Goal: Task Accomplishment & Management: Complete application form

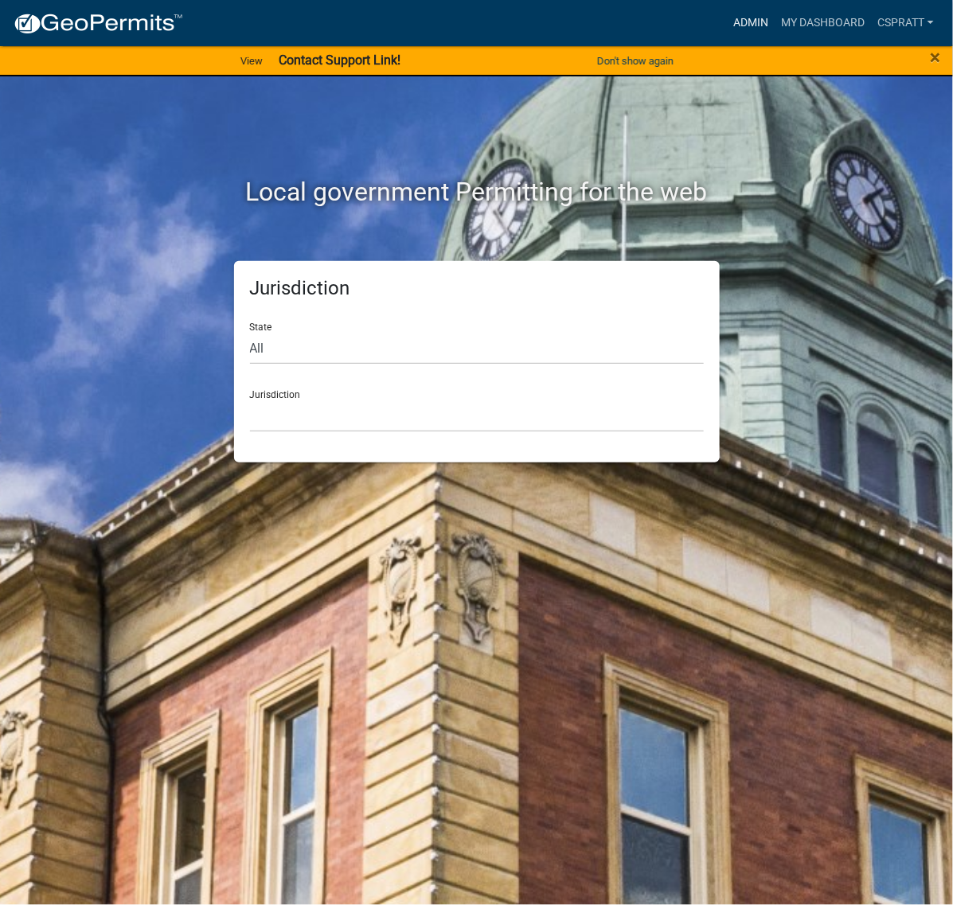
click at [727, 21] on link "Admin" at bounding box center [751, 23] width 48 height 30
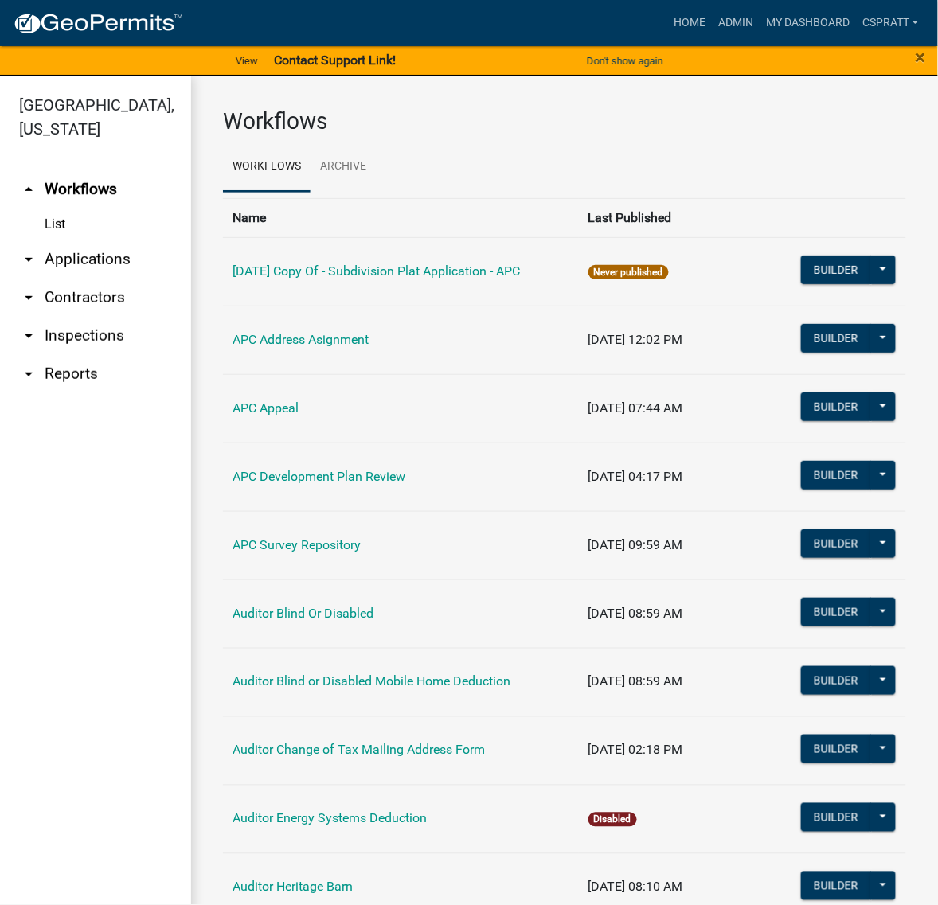
click at [96, 279] on link "arrow_drop_down Applications" at bounding box center [95, 259] width 191 height 38
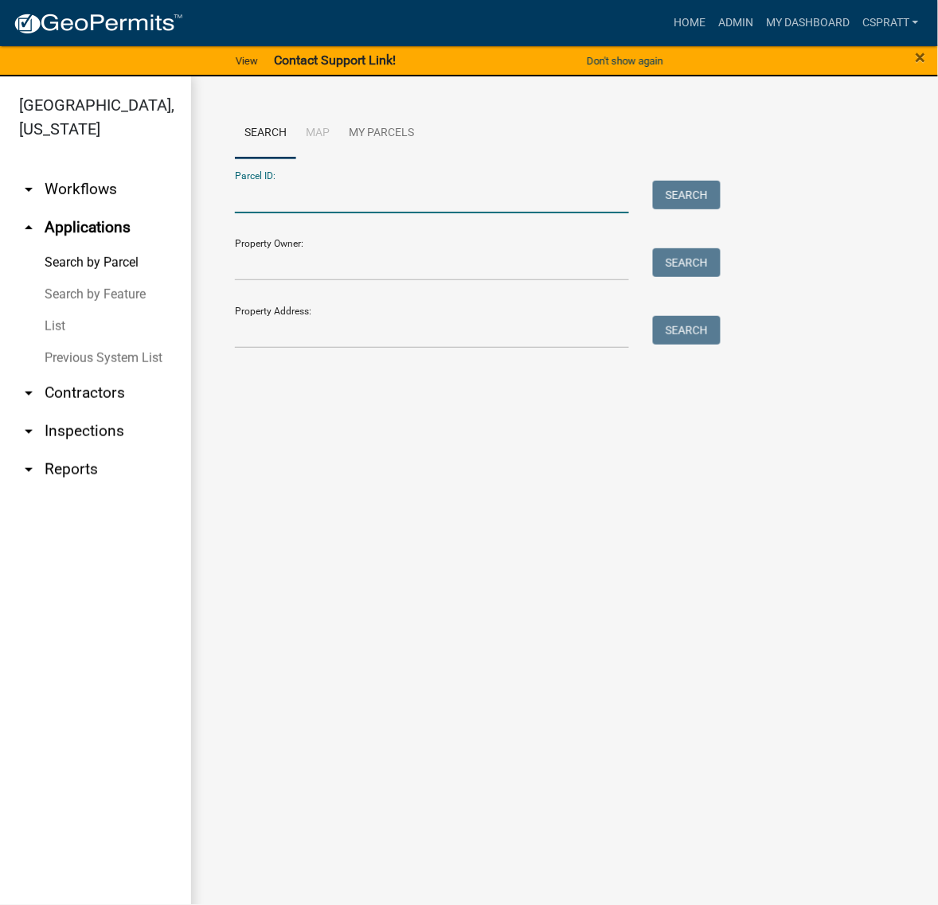
click at [260, 213] on input "Parcel ID:" at bounding box center [432, 197] width 394 height 33
click at [244, 213] on input "Parcel ID:" at bounding box center [432, 197] width 394 height 33
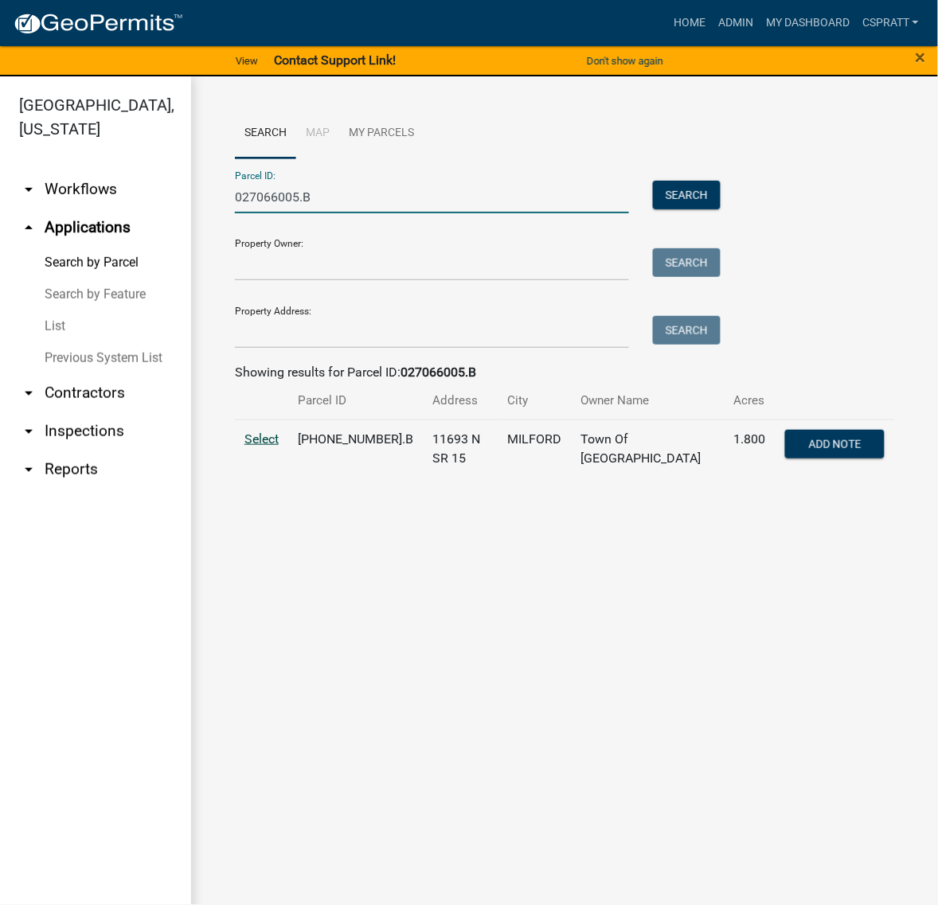
type input "027066005.B"
click at [267, 447] on span "Select" at bounding box center [261, 438] width 34 height 15
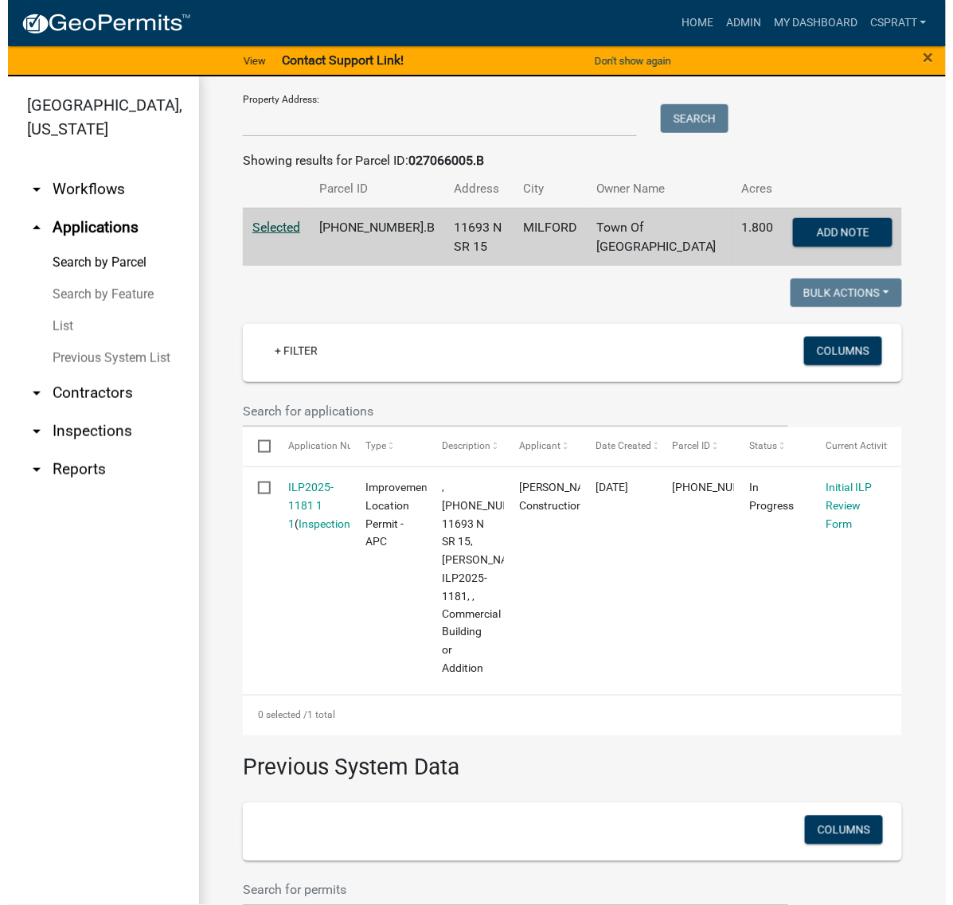
scroll to position [299, 0]
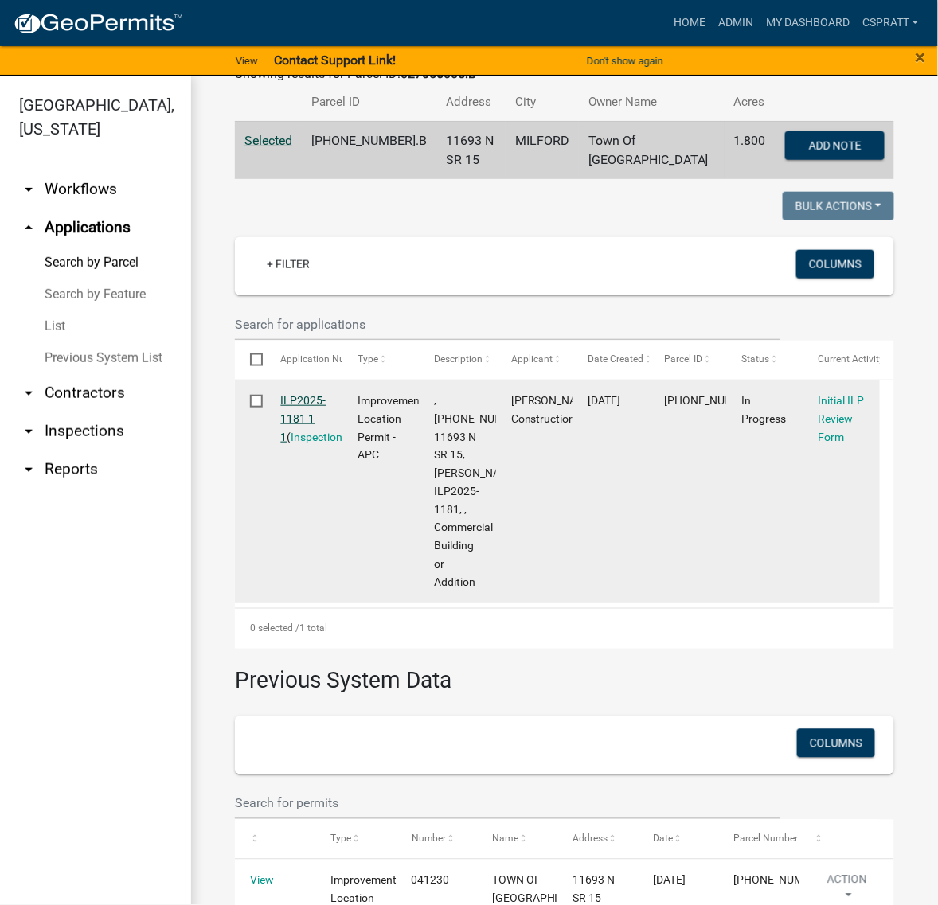
click at [311, 443] on link "ILP2025-1181 1 1" at bounding box center [303, 418] width 45 height 49
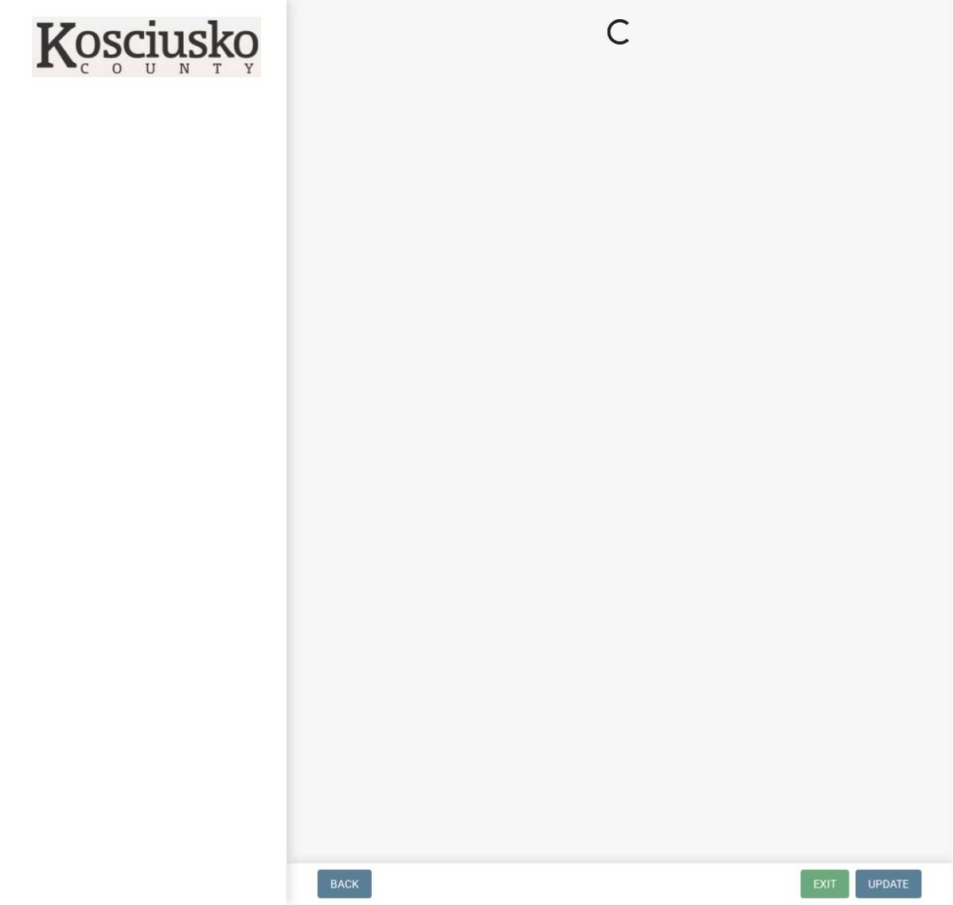
select select "c872cdc8-ca01-49f1-a213-e4b05fa58cd2"
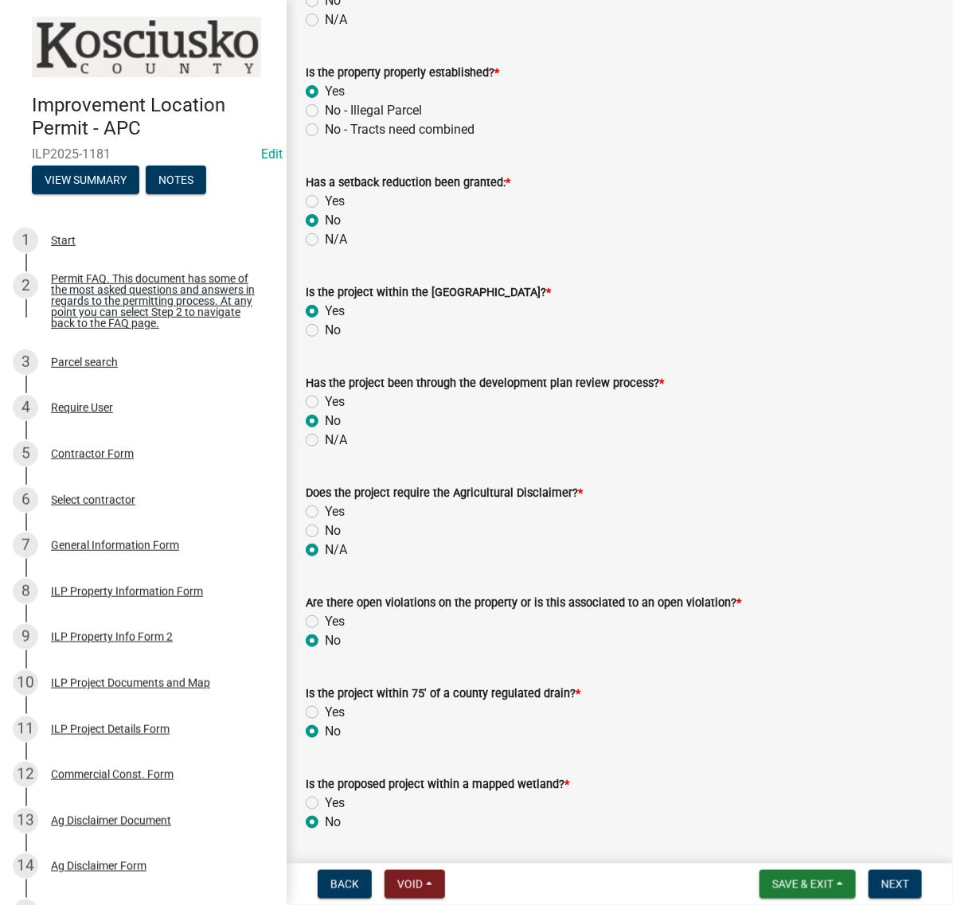
scroll to position [896, 0]
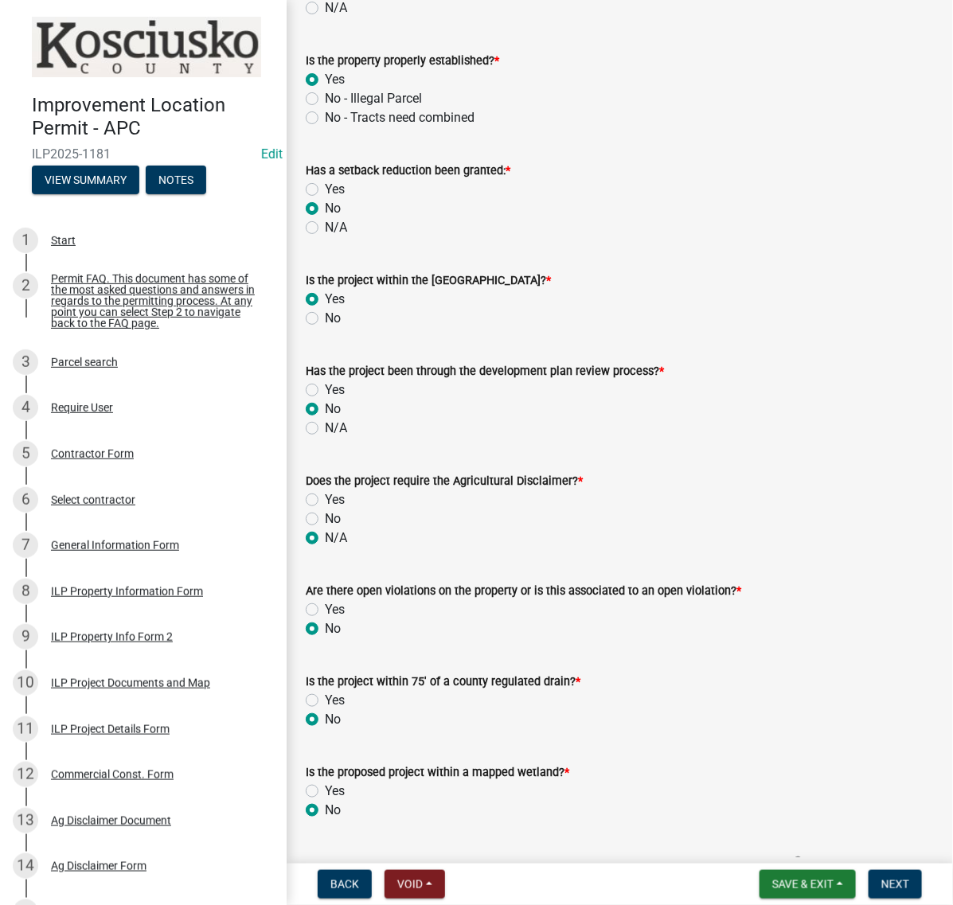
radio input "true"
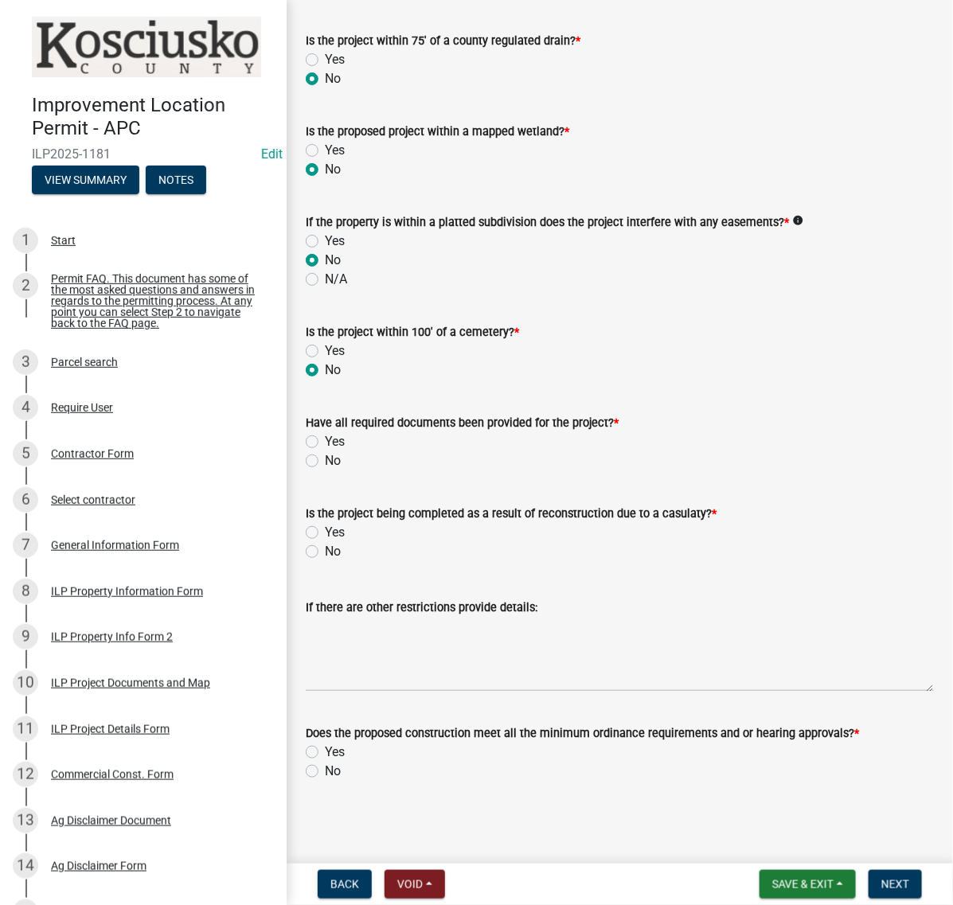
scroll to position [2090, 0]
click at [325, 451] on label "No" at bounding box center [333, 460] width 16 height 19
click at [325, 451] on input "No" at bounding box center [330, 456] width 10 height 10
radio input "true"
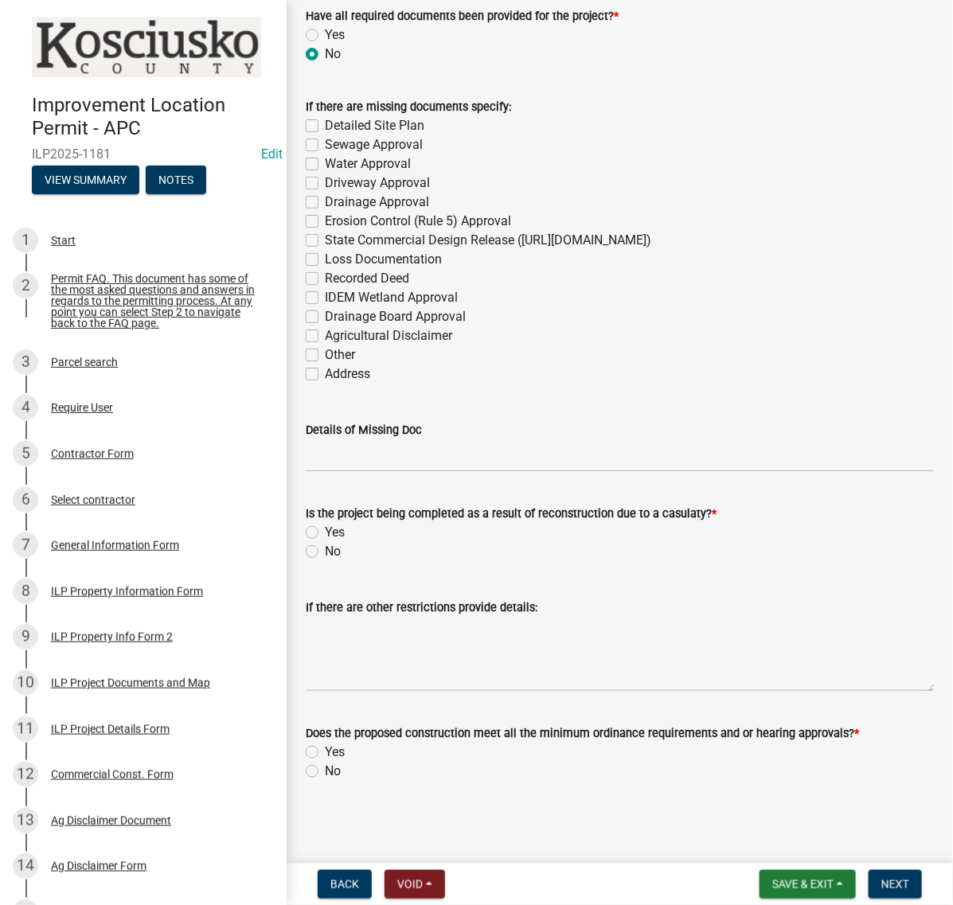
scroll to position [2688, 0]
click at [325, 542] on label "No" at bounding box center [333, 551] width 16 height 19
click at [325, 542] on input "No" at bounding box center [330, 547] width 10 height 10
radio input "true"
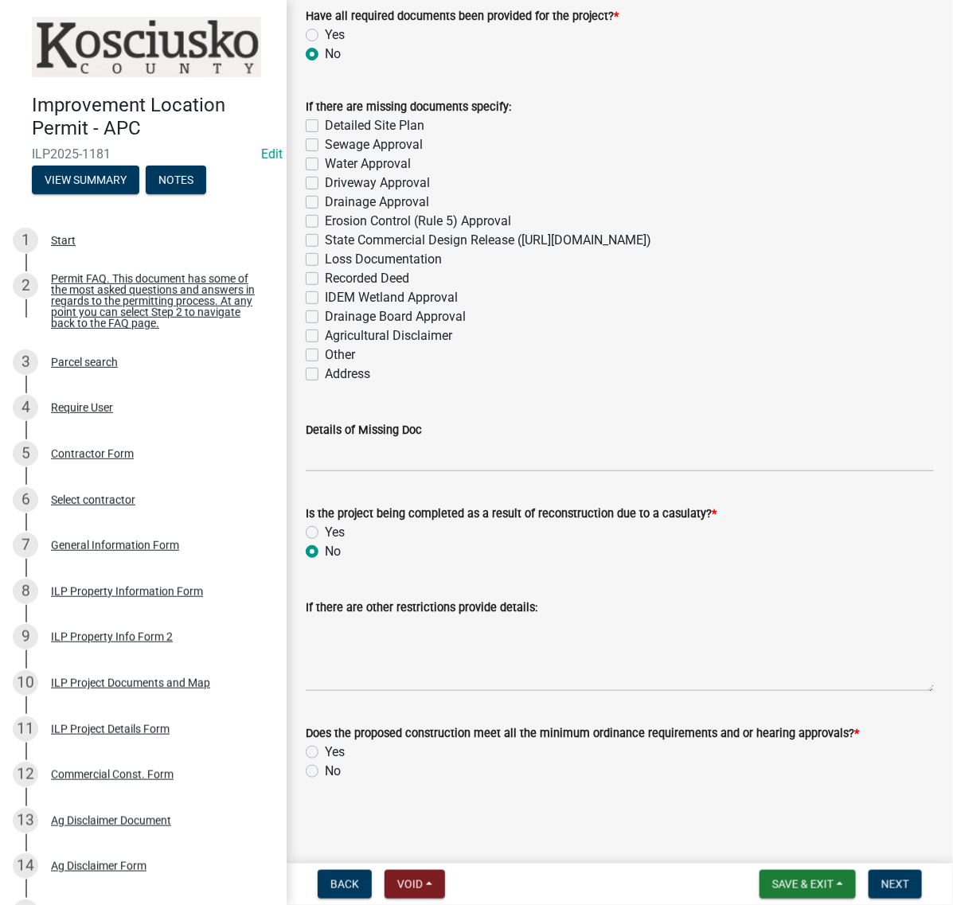
click at [325, 45] on label "Yes" at bounding box center [335, 34] width 20 height 19
click at [325, 36] on input "Yes" at bounding box center [330, 30] width 10 height 10
radio input "true"
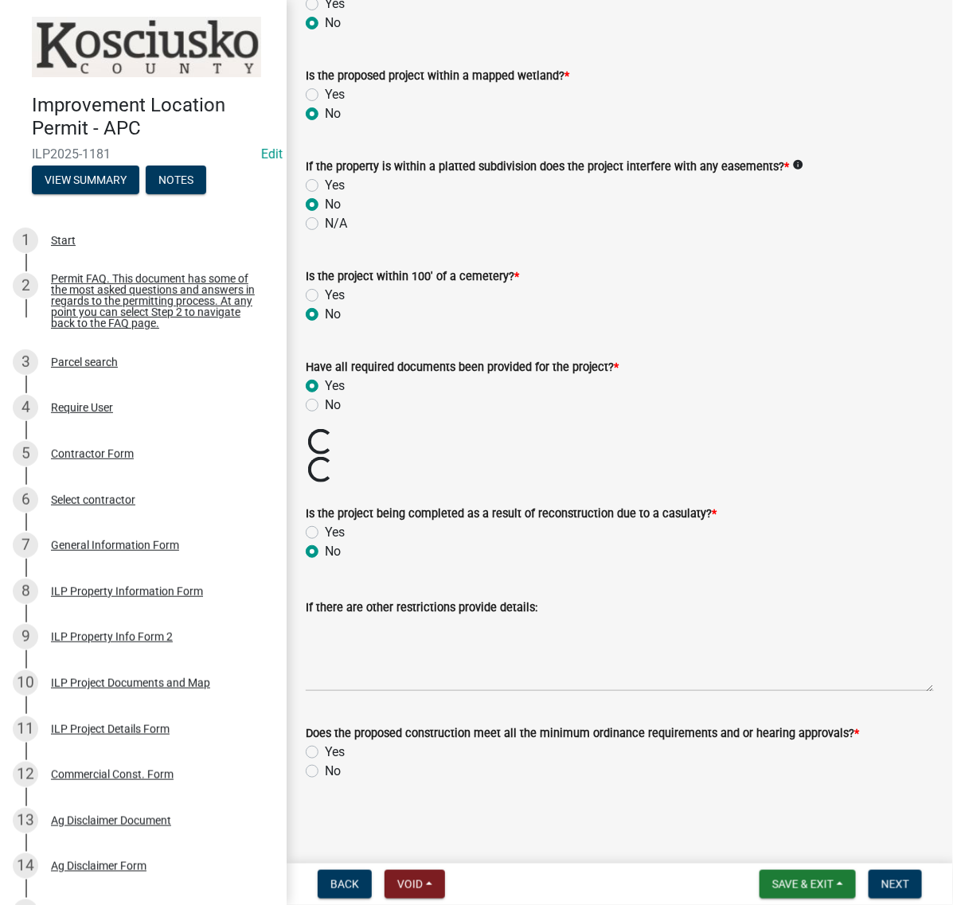
scroll to position [2156, 0]
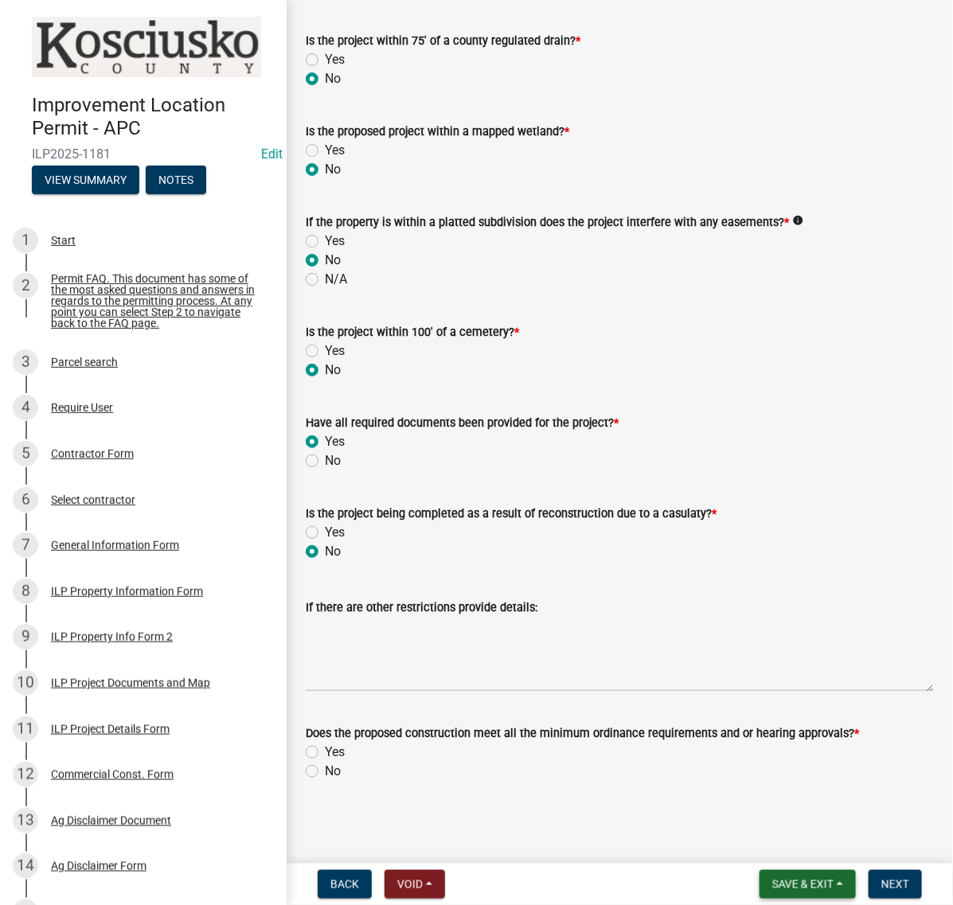
click at [772, 886] on span "Save & Exit" at bounding box center [802, 884] width 61 height 13
click at [728, 786] on button "Save" at bounding box center [791, 797] width 127 height 38
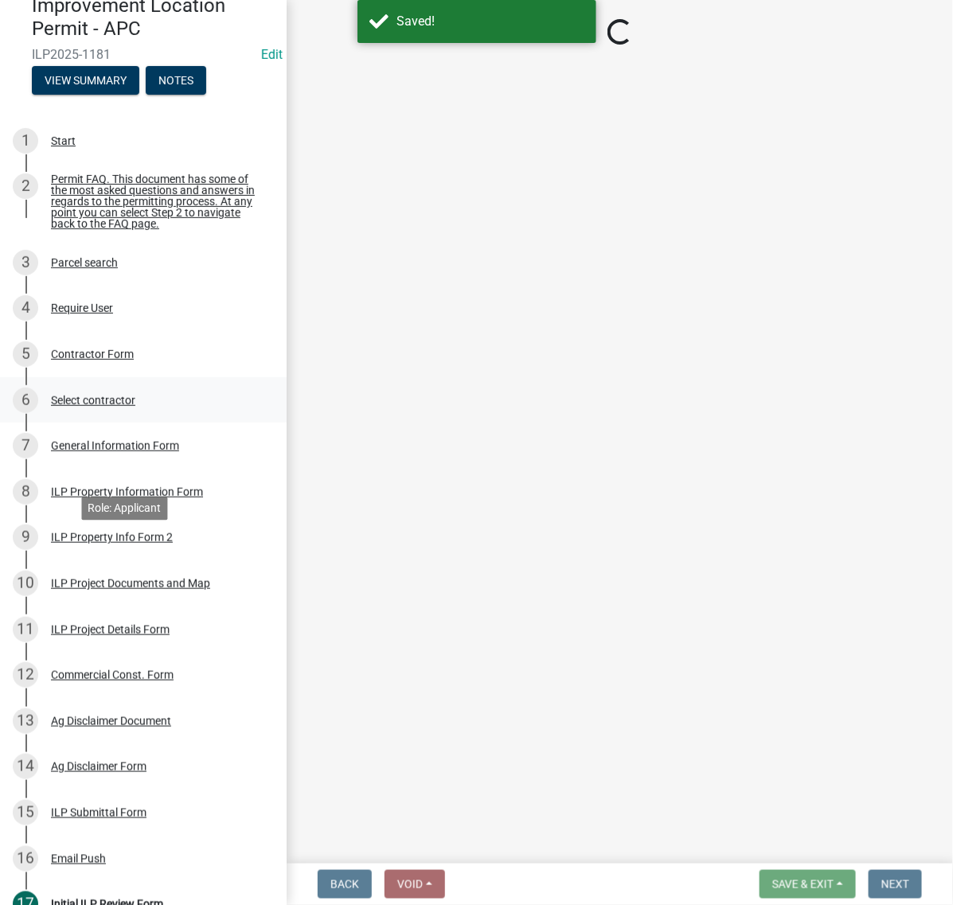
scroll to position [199, 0]
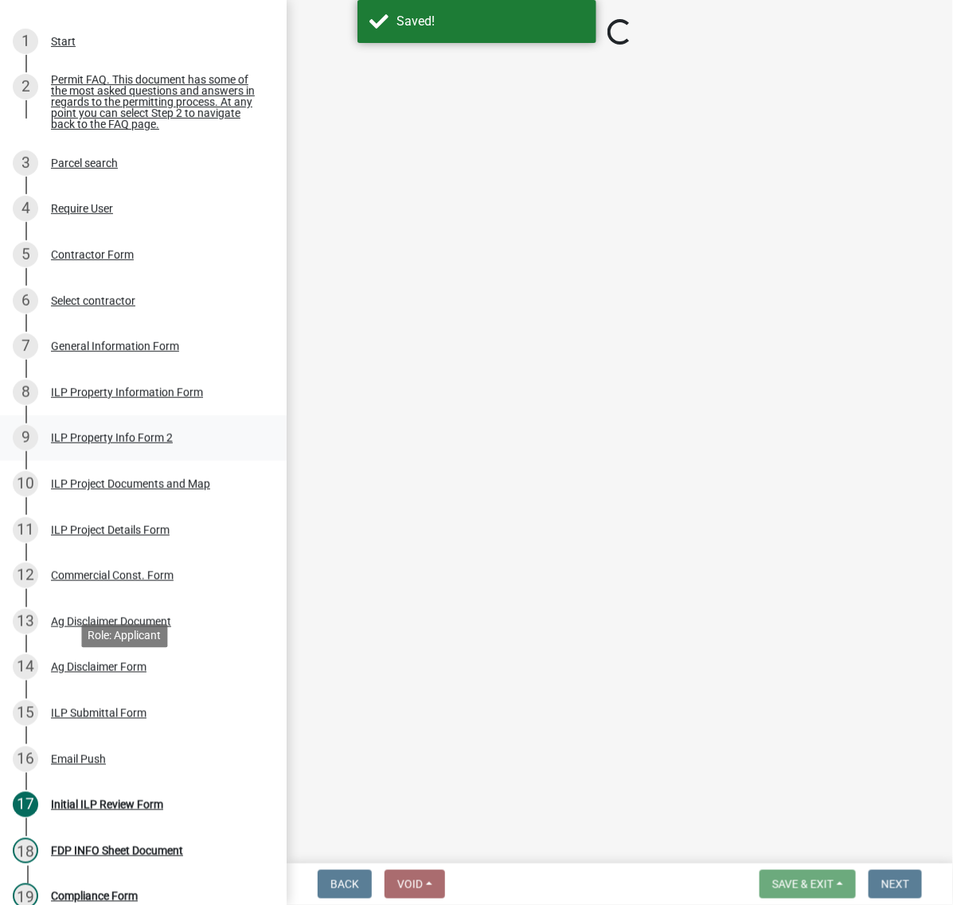
select select "c872cdc8-ca01-49f1-a213-e4b05fa58cd2"
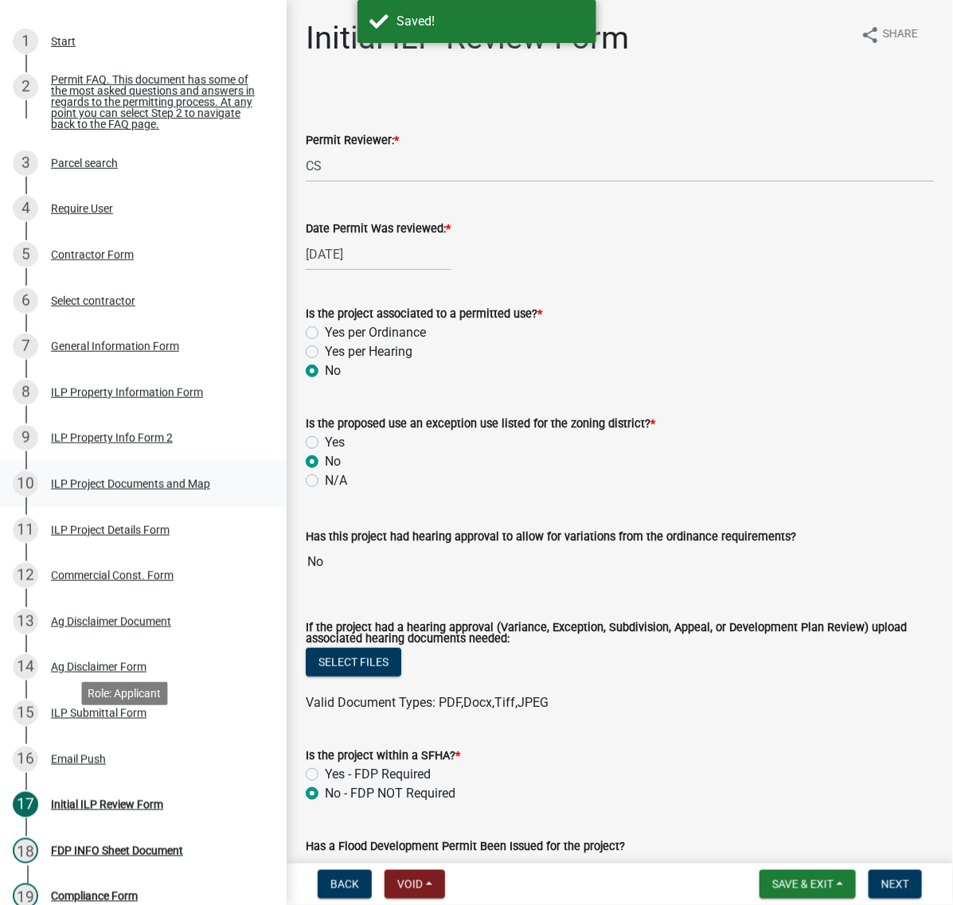
click at [86, 490] on div "ILP Project Documents and Map" at bounding box center [130, 483] width 159 height 11
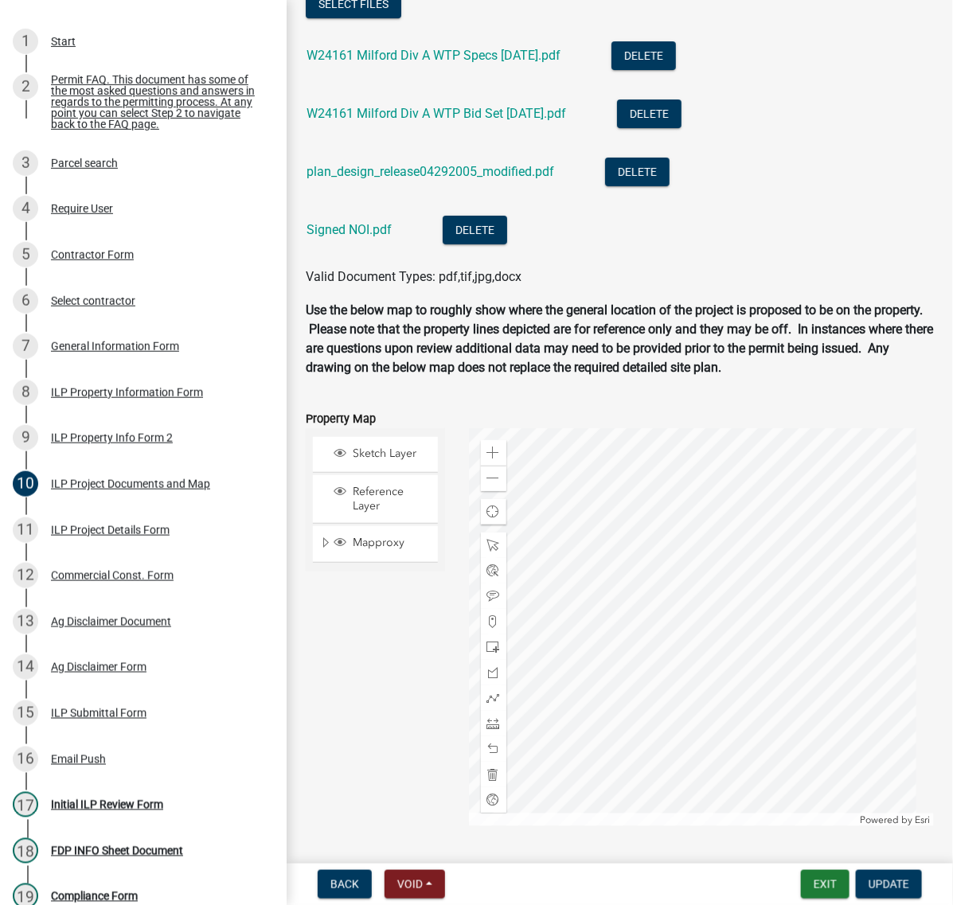
scroll to position [2090, 0]
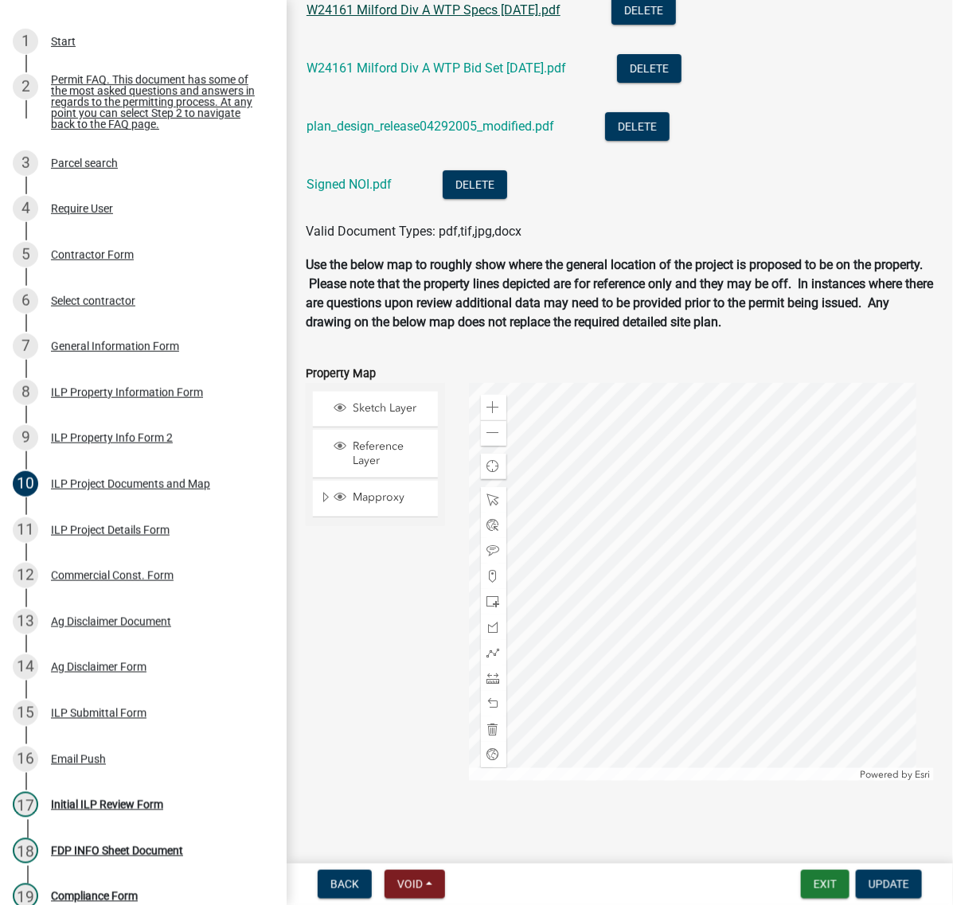
click at [510, 18] on link "W24161 Milford Div A WTP Specs [DATE].pdf" at bounding box center [433, 9] width 254 height 15
click at [387, 76] on link "W24161 Milford Div A WTP Bid Set [DATE].pdf" at bounding box center [435, 67] width 259 height 15
click at [392, 134] on link "plan_design_release04292005_modified.pdf" at bounding box center [430, 126] width 248 height 15
click at [363, 192] on link "Signed NOI.pdf" at bounding box center [348, 184] width 85 height 15
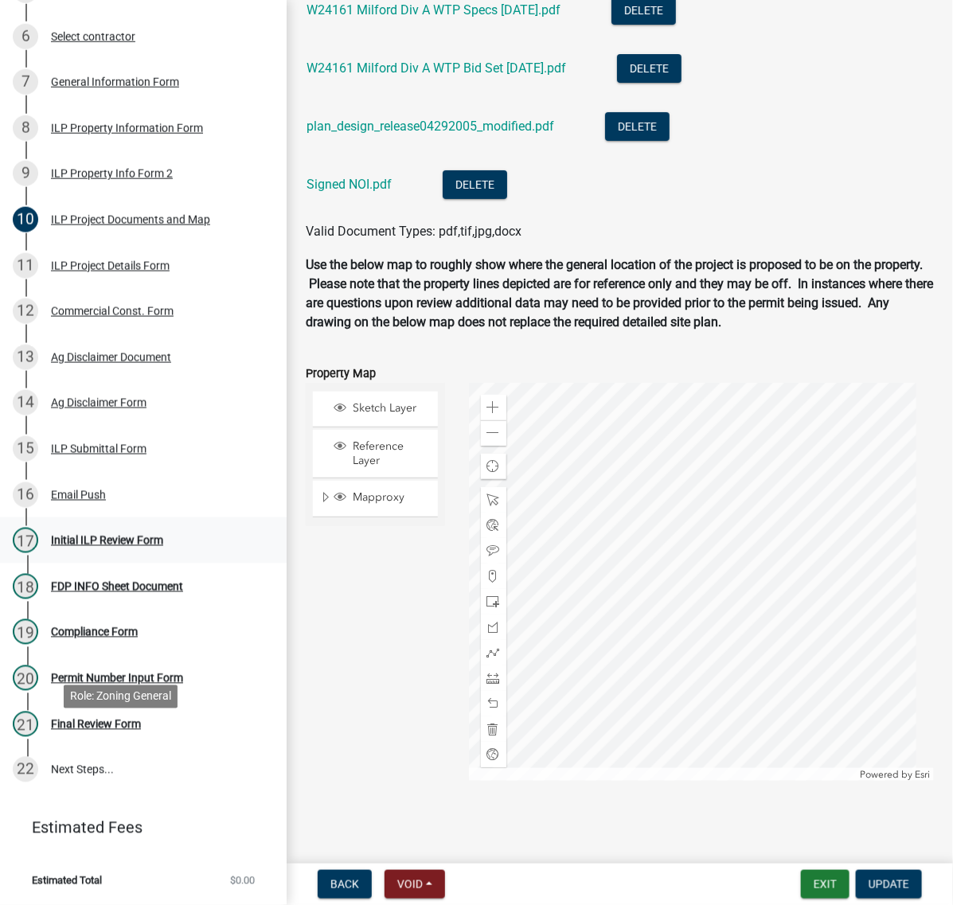
drag, startPoint x: 85, startPoint y: 747, endPoint x: 96, endPoint y: 744, distance: 11.4
click at [88, 546] on div "Initial ILP Review Form" at bounding box center [107, 540] width 112 height 11
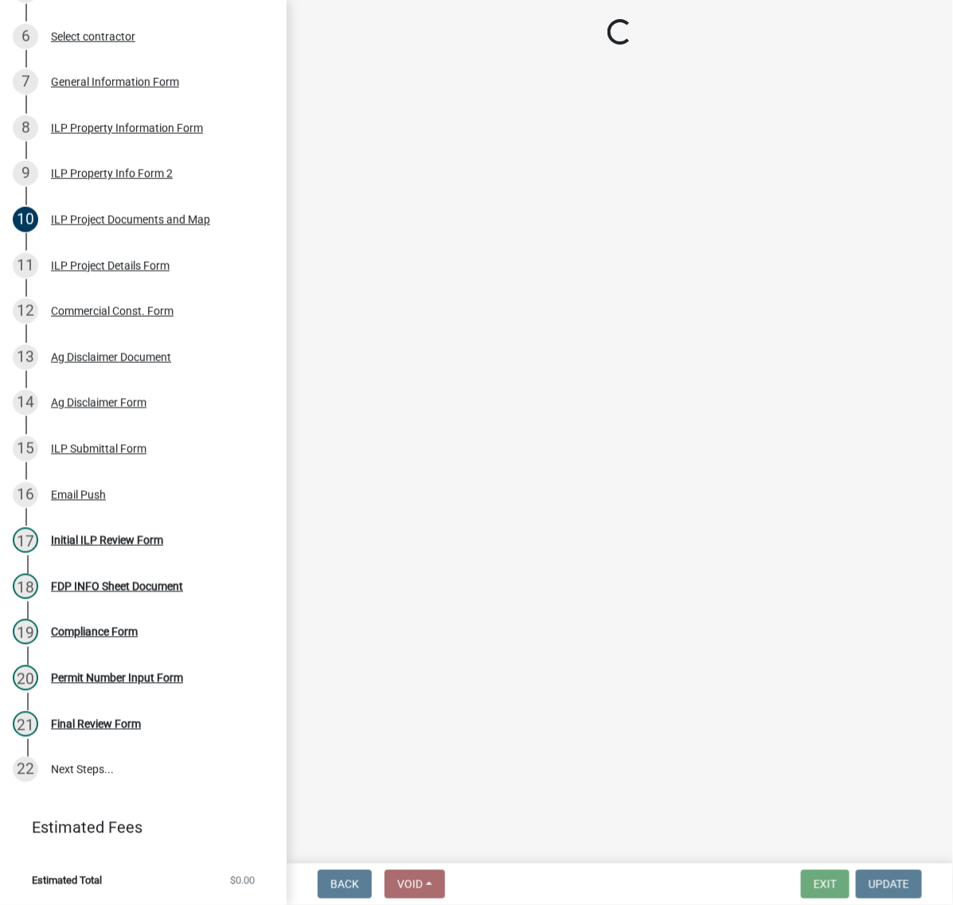
select select "c872cdc8-ca01-49f1-a213-e4b05fa58cd2"
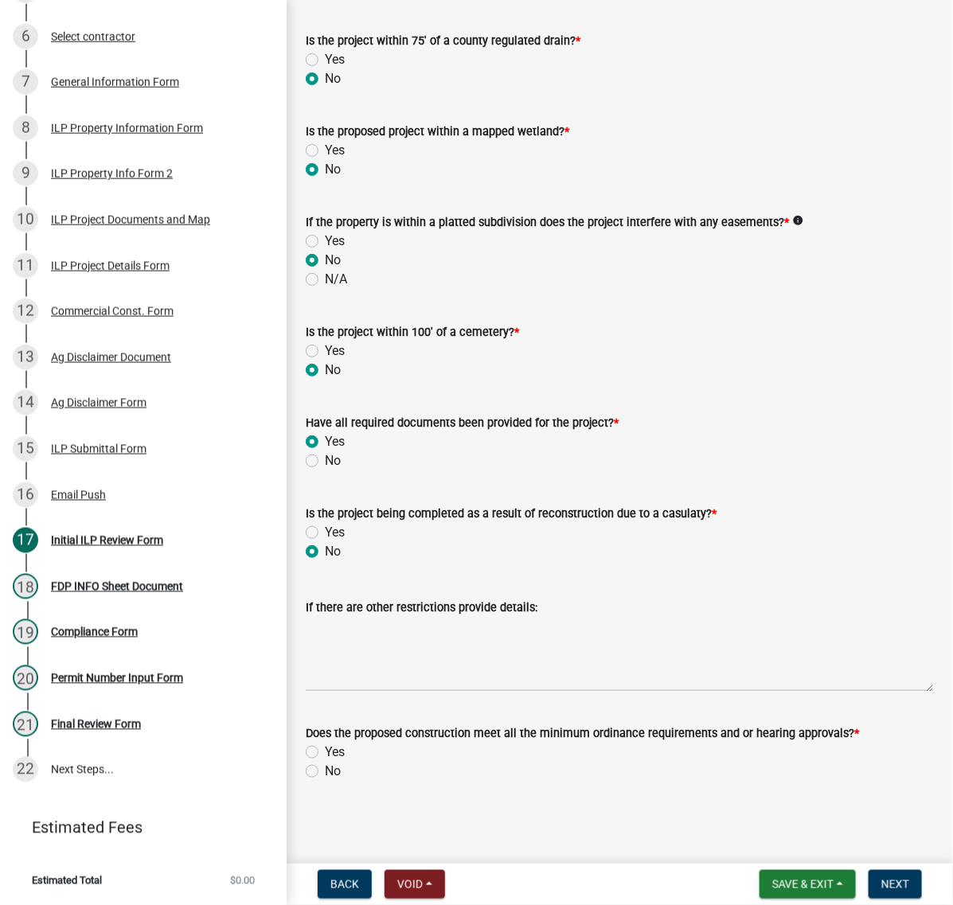
scroll to position [2019, 0]
drag, startPoint x: 317, startPoint y: 758, endPoint x: 360, endPoint y: 762, distance: 43.2
click at [325, 762] on label "No" at bounding box center [333, 771] width 16 height 19
click at [325, 762] on input "No" at bounding box center [330, 767] width 10 height 10
radio input "true"
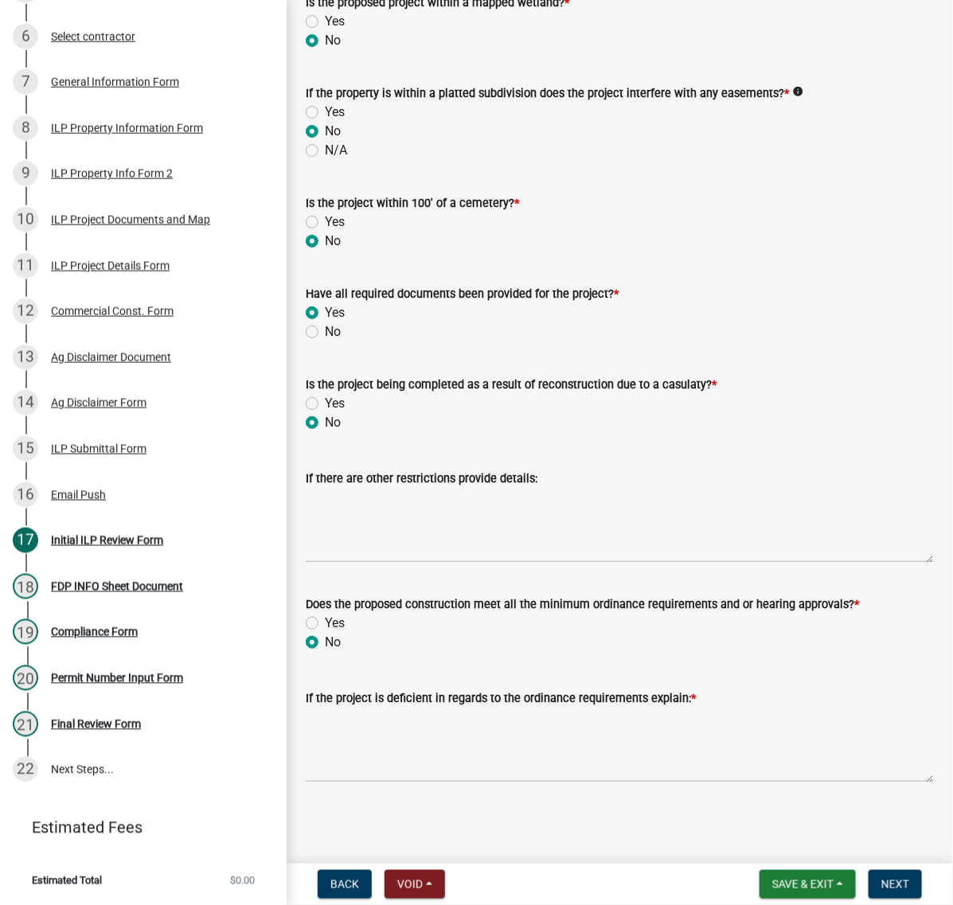
scroll to position [2179, 0]
click at [476, 729] on textarea "If the project is deficient in regards to the ordinance requirements explain: *" at bounding box center [620, 745] width 628 height 75
type textarea "requires BZA approvals for the new construction"
click at [884, 880] on span "Next" at bounding box center [895, 884] width 28 height 13
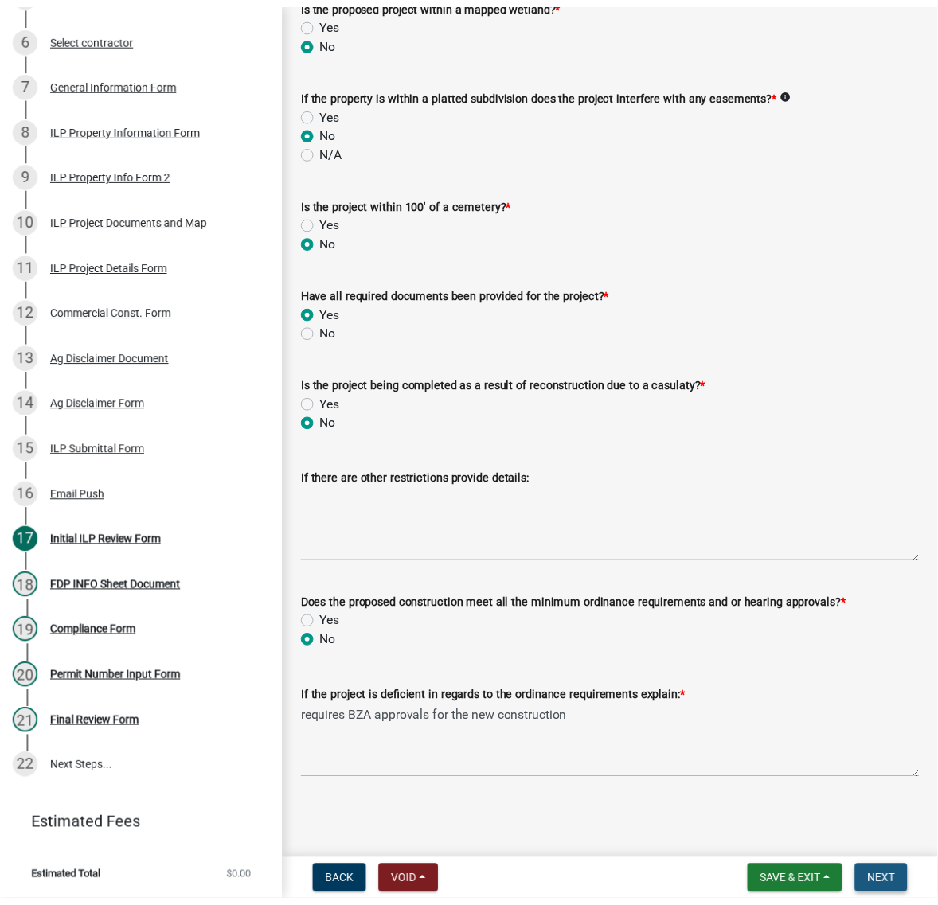
scroll to position [0, 0]
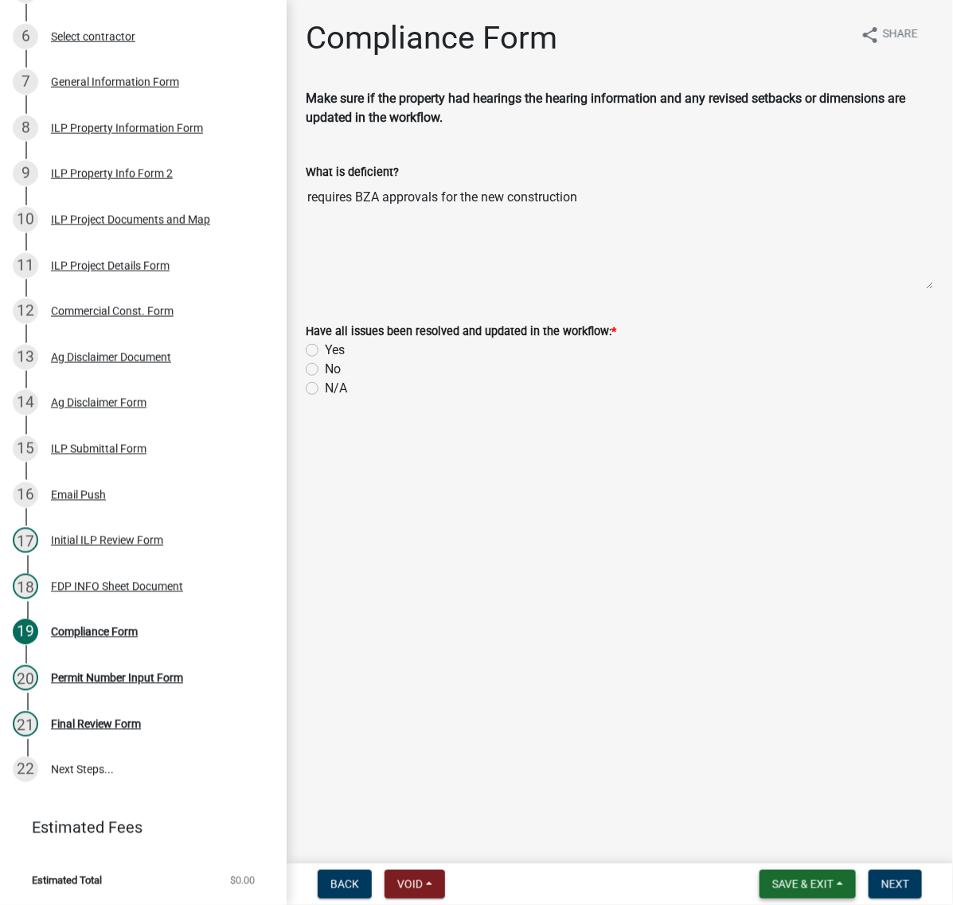
click at [776, 880] on span "Save & Exit" at bounding box center [802, 884] width 61 height 13
click at [765, 830] on button "Save & Exit" at bounding box center [791, 836] width 127 height 38
